Goal: Transaction & Acquisition: Purchase product/service

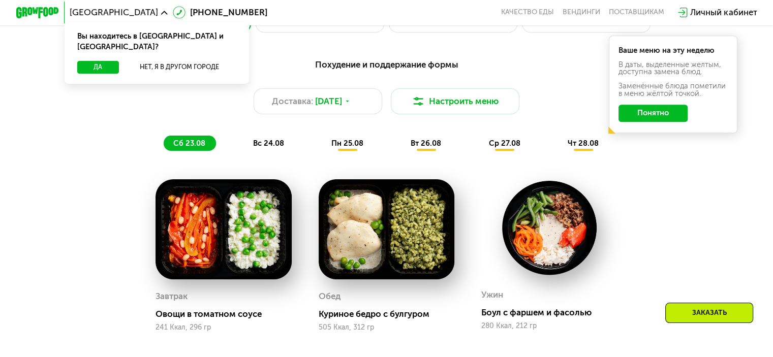
scroll to position [559, 0]
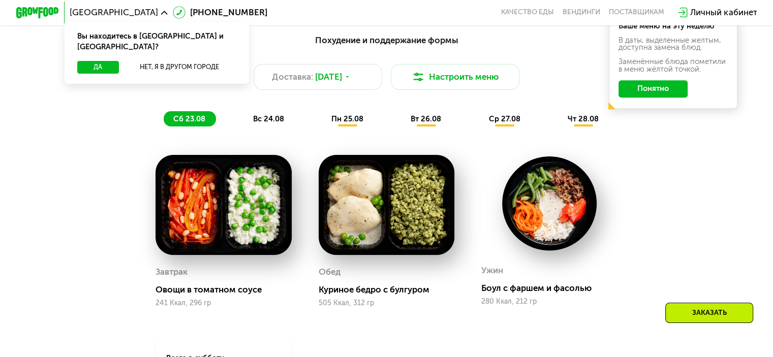
click at [463, 257] on div "Обед Куриное бедро с булгуром 505 Ккал, 312 гр" at bounding box center [386, 230] width 163 height 179
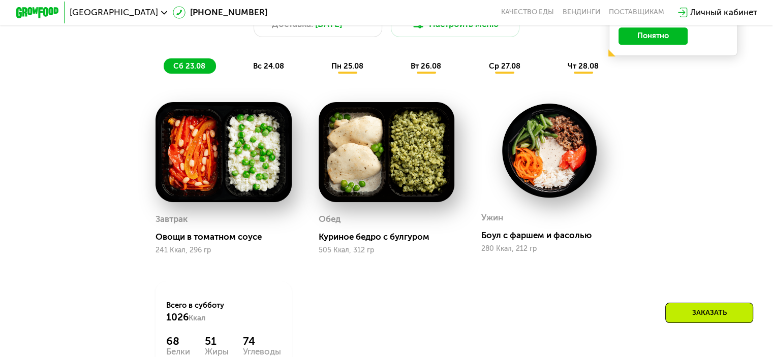
scroll to position [610, 0]
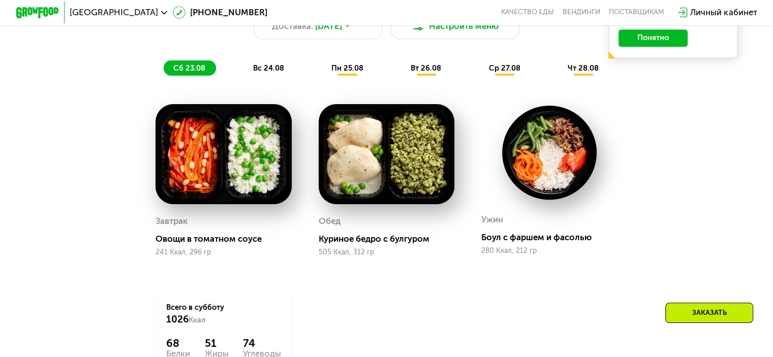
click at [247, 190] on img at bounding box center [223, 154] width 136 height 100
click at [207, 240] on div "Завтрак Овощи в томатном соусе 241 Ккал, 296 гр" at bounding box center [223, 235] width 136 height 44
click at [350, 244] on div "Куриное бедро с булгуром" at bounding box center [391, 239] width 144 height 11
click at [267, 73] on span "вс 24.08" at bounding box center [267, 68] width 31 height 9
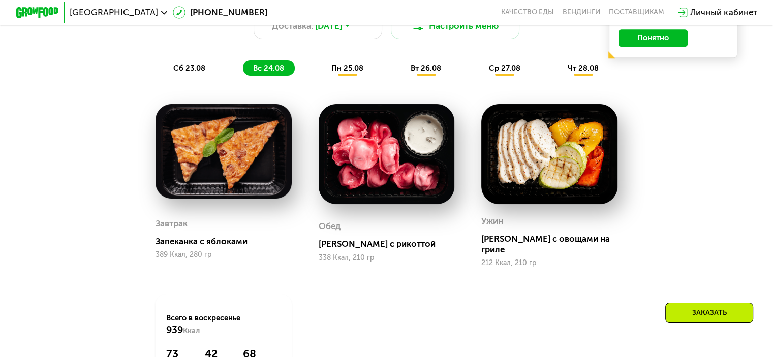
click at [347, 73] on span "пн 25.08" at bounding box center [347, 68] width 32 height 9
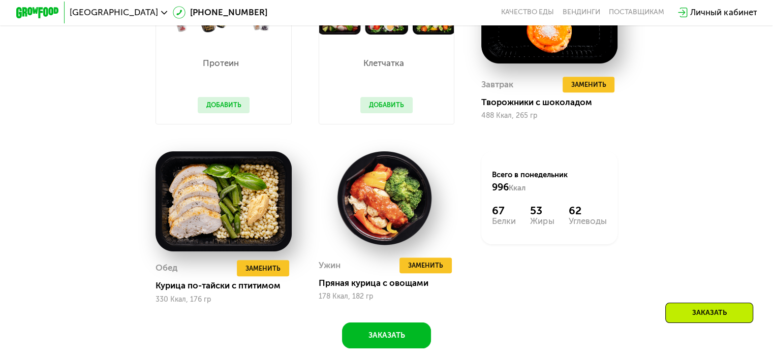
scroll to position [762, 0]
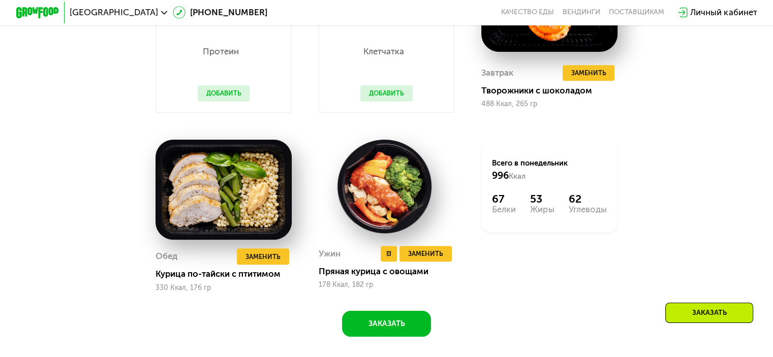
click at [388, 203] on img at bounding box center [387, 187] width 136 height 94
click at [220, 219] on img at bounding box center [223, 190] width 136 height 100
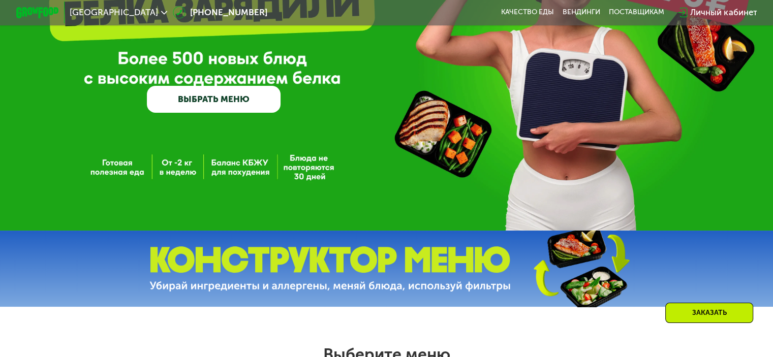
scroll to position [0, 0]
